Goal: Task Accomplishment & Management: Use online tool/utility

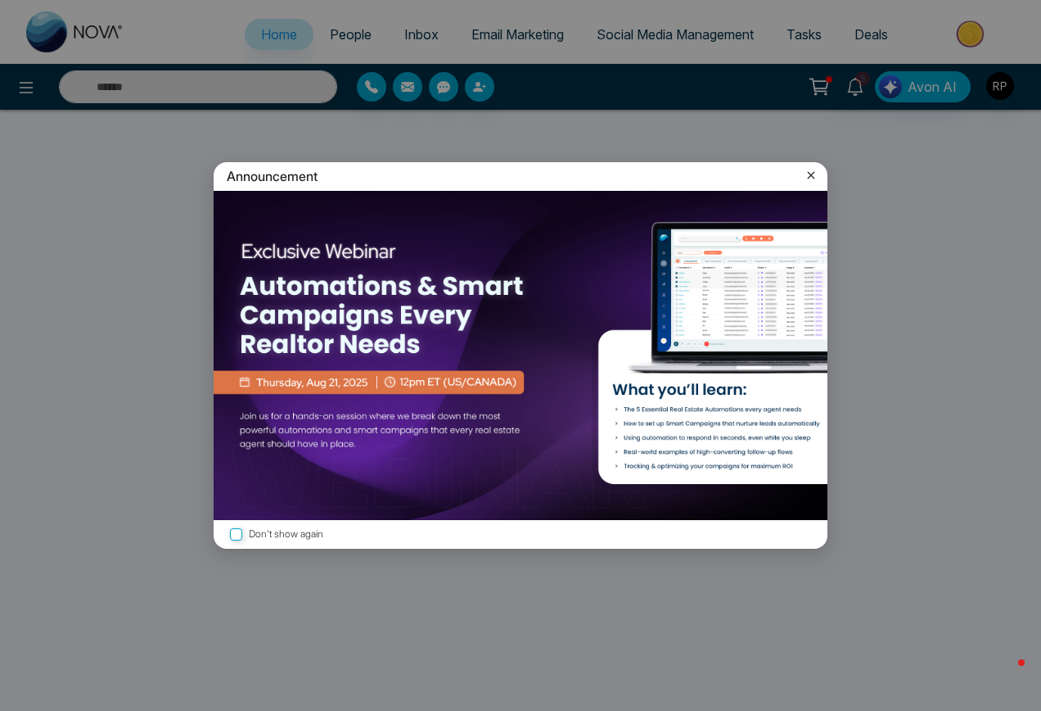
select select "*"
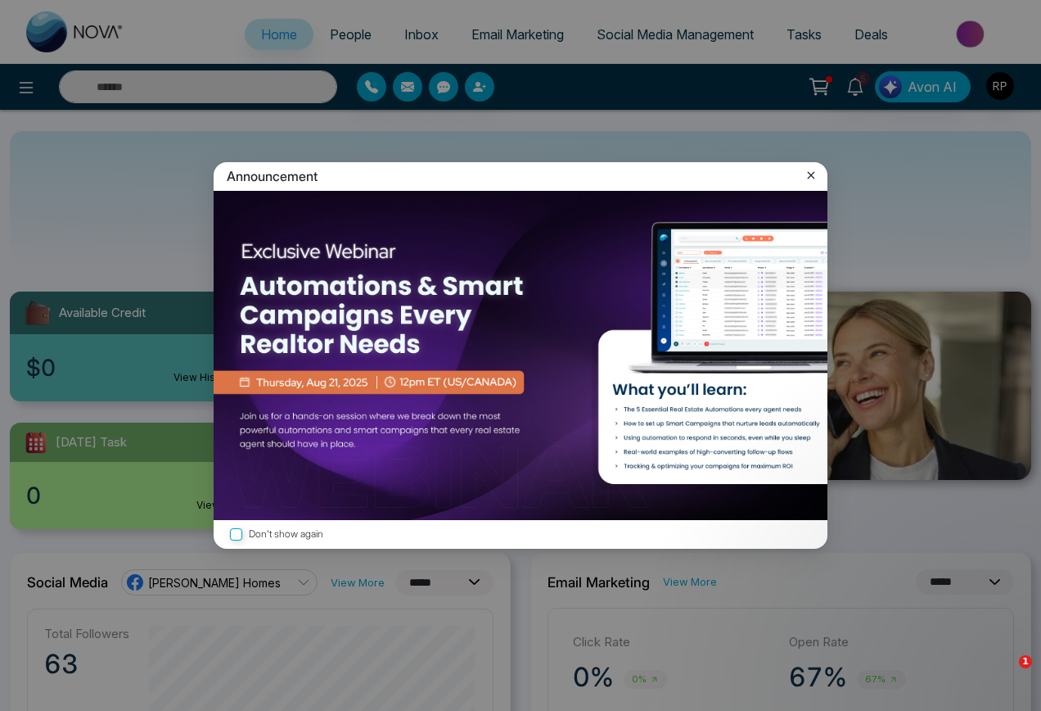
click at [812, 175] on icon at bounding box center [811, 175] width 7 height 7
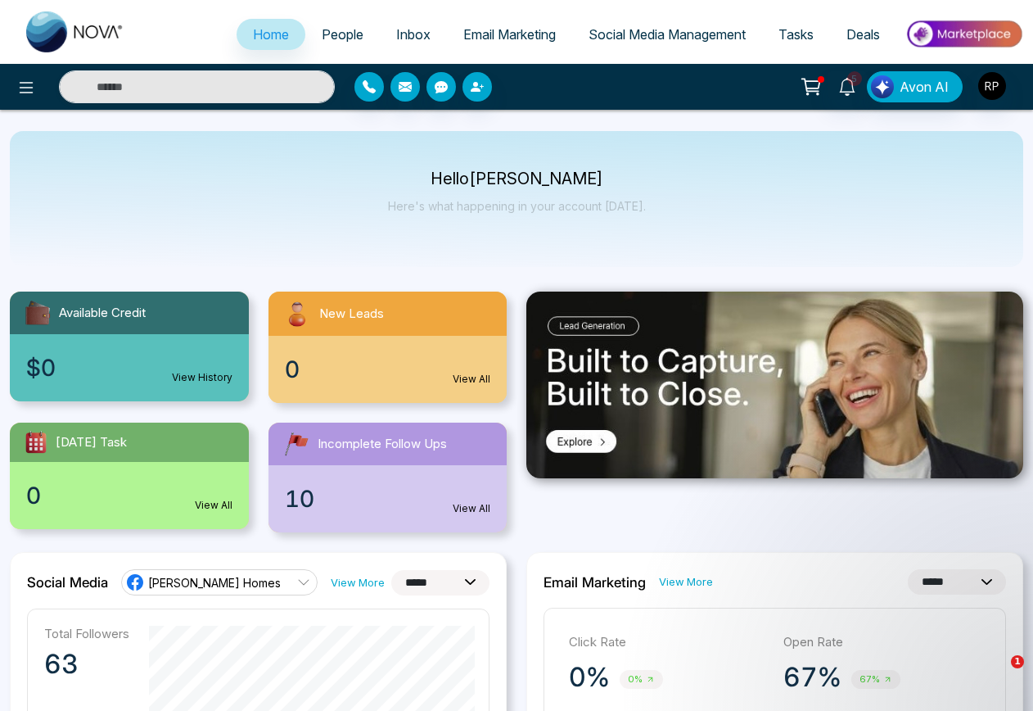
click at [474, 34] on span "Email Marketing" at bounding box center [509, 34] width 92 height 16
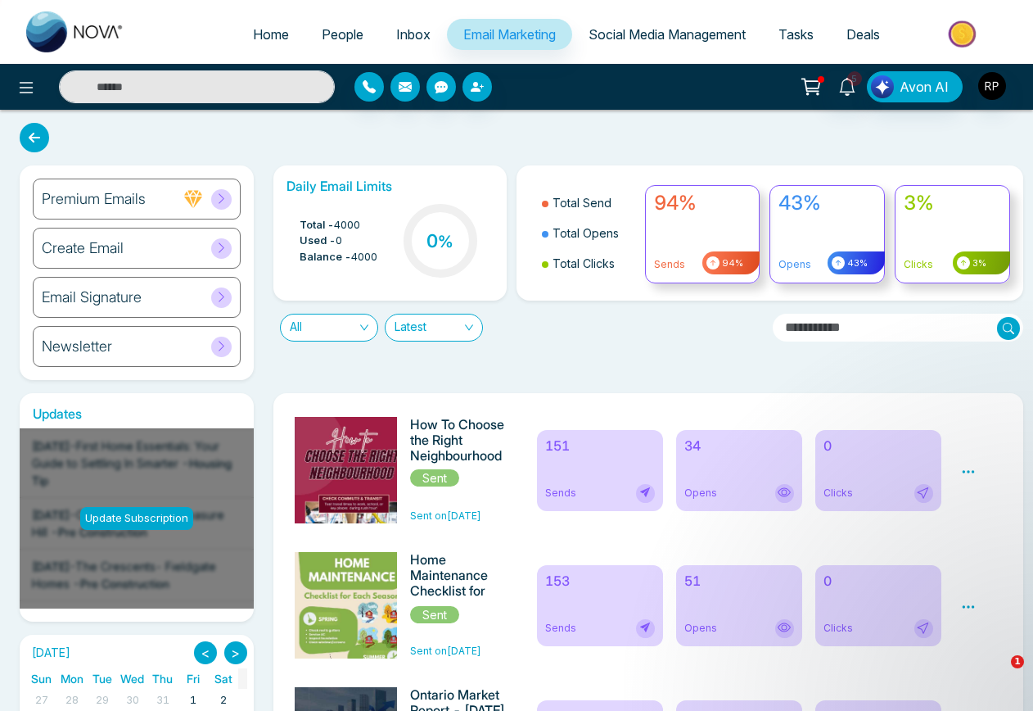
click at [156, 508] on div "Update Subscription" at bounding box center [136, 518] width 113 height 23
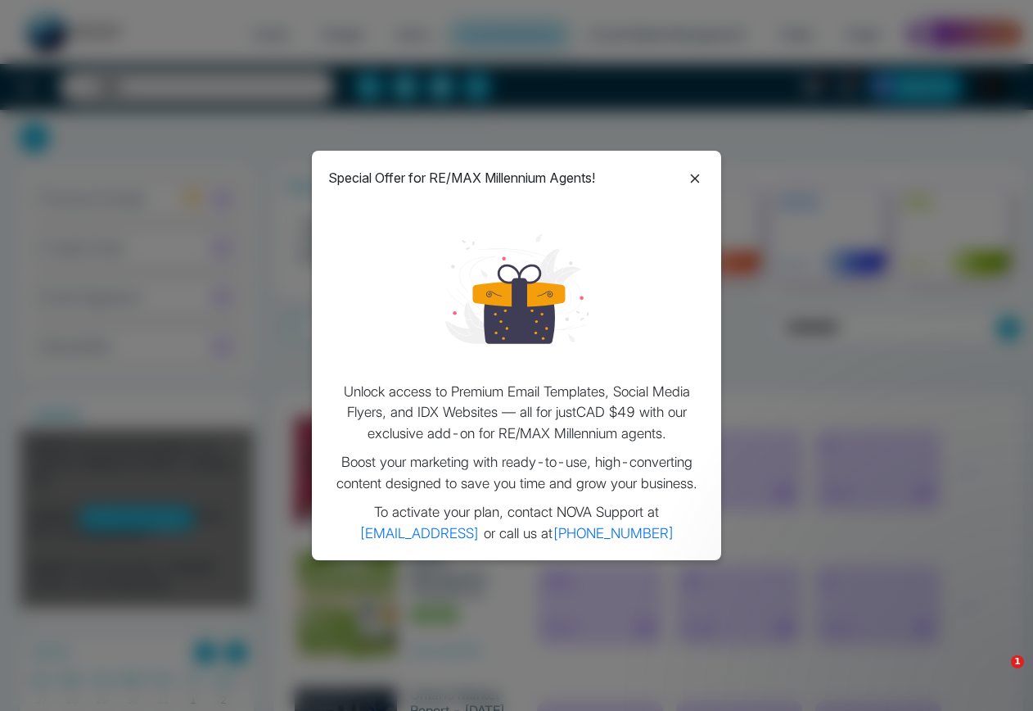
click at [692, 172] on icon at bounding box center [695, 179] width 20 height 20
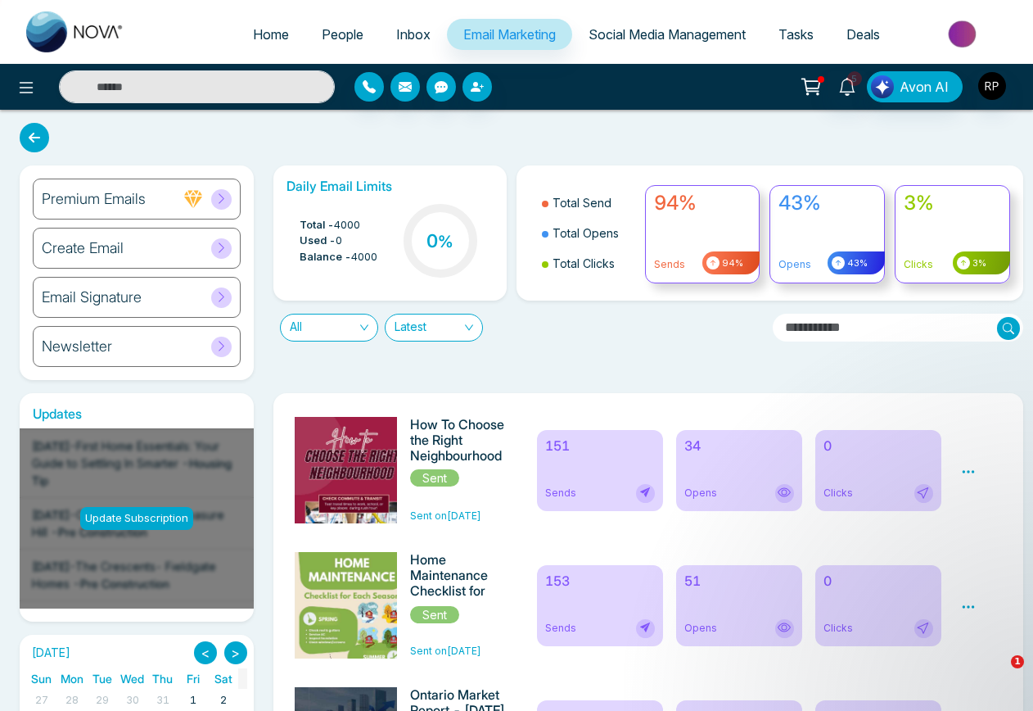
click at [447, 33] on link "Email Marketing" at bounding box center [509, 34] width 125 height 31
click at [129, 205] on h6 "Premium Emails" at bounding box center [94, 199] width 104 height 18
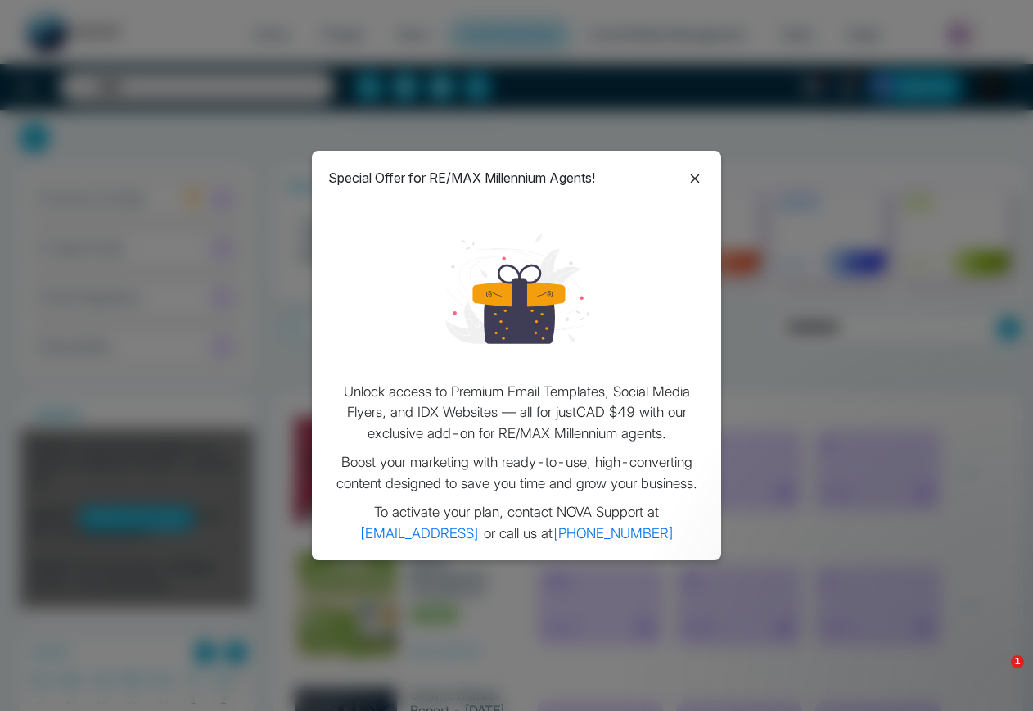
click at [697, 178] on icon at bounding box center [695, 179] width 20 height 20
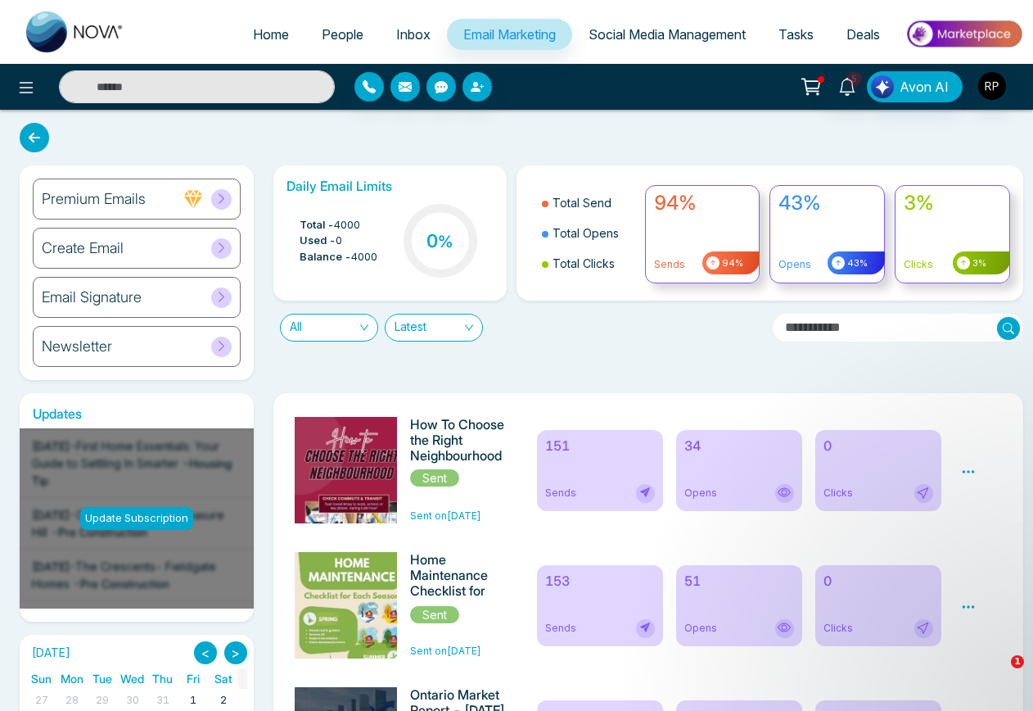
click at [114, 259] on div "Create Email" at bounding box center [137, 248] width 208 height 41
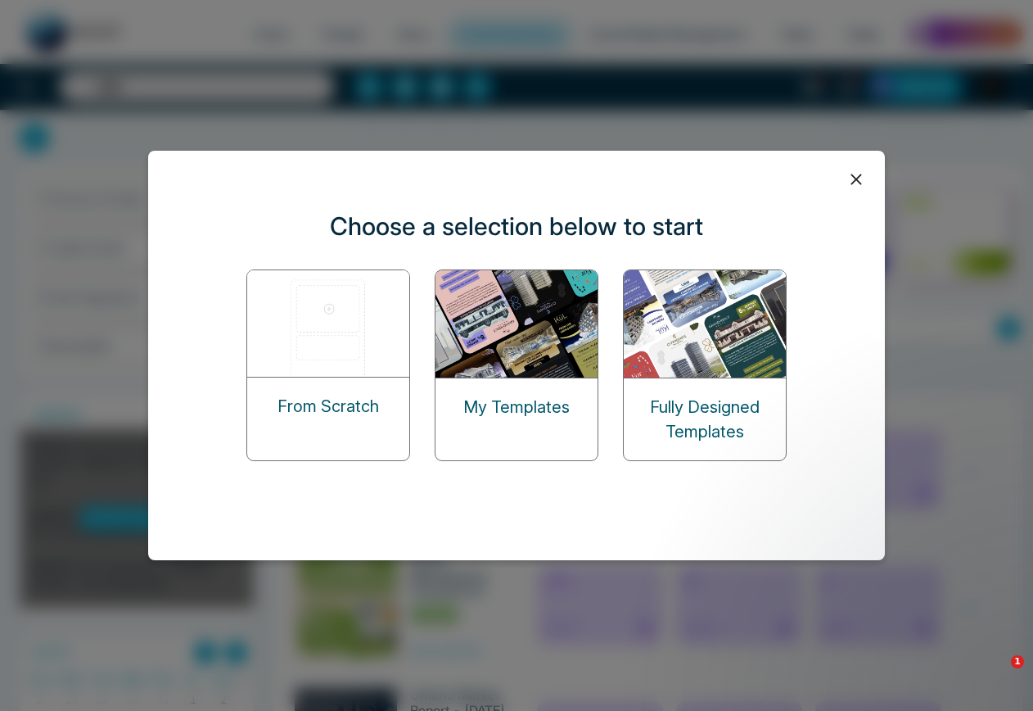
click at [467, 331] on img at bounding box center [517, 323] width 164 height 107
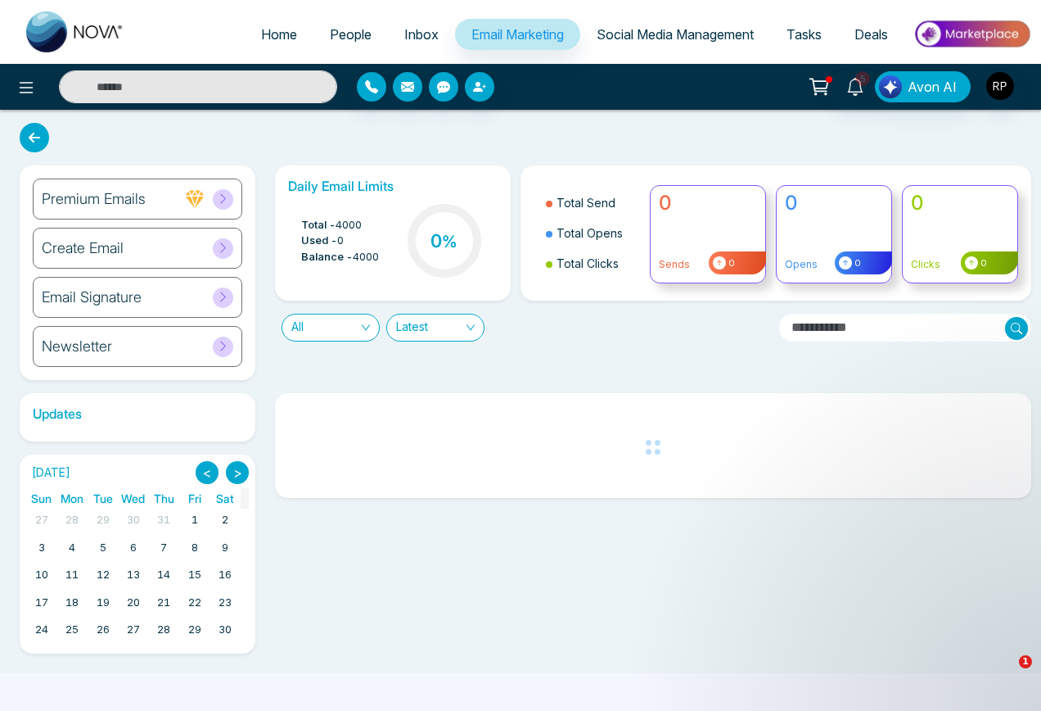
click at [140, 339] on div "Newsletter" at bounding box center [138, 346] width 210 height 41
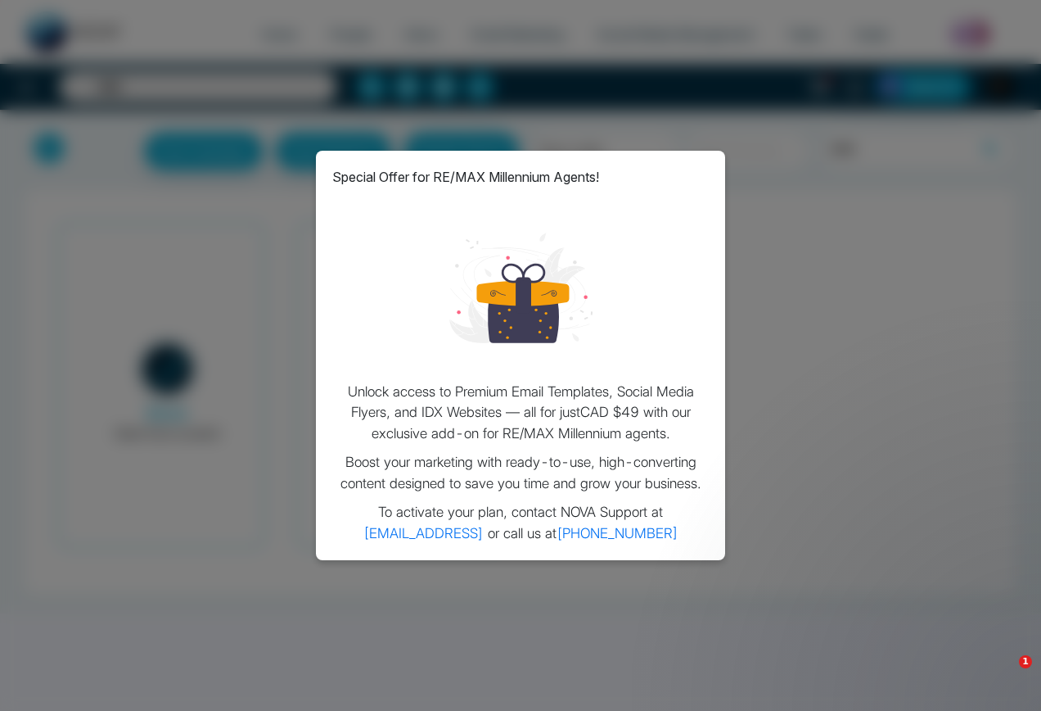
click at [621, 149] on div "Special Offer for RE/MAX Millennium Agents! Unlock access to Premium Email Temp…" at bounding box center [520, 355] width 1041 height 711
